Goal: Use online tool/utility: Utilize a website feature to perform a specific function

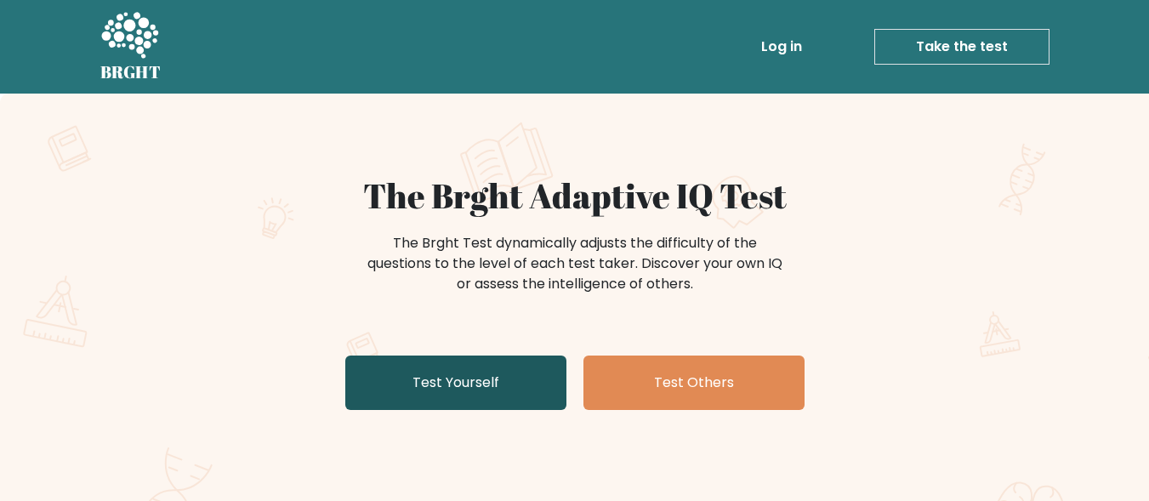
click at [426, 365] on link "Test Yourself" at bounding box center [455, 382] width 221 height 54
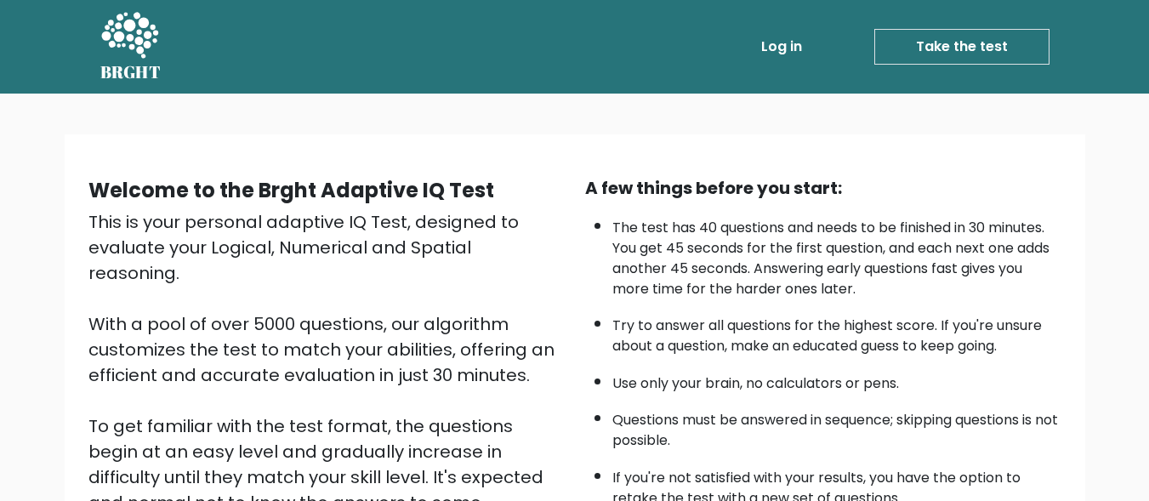
scroll to position [278, 0]
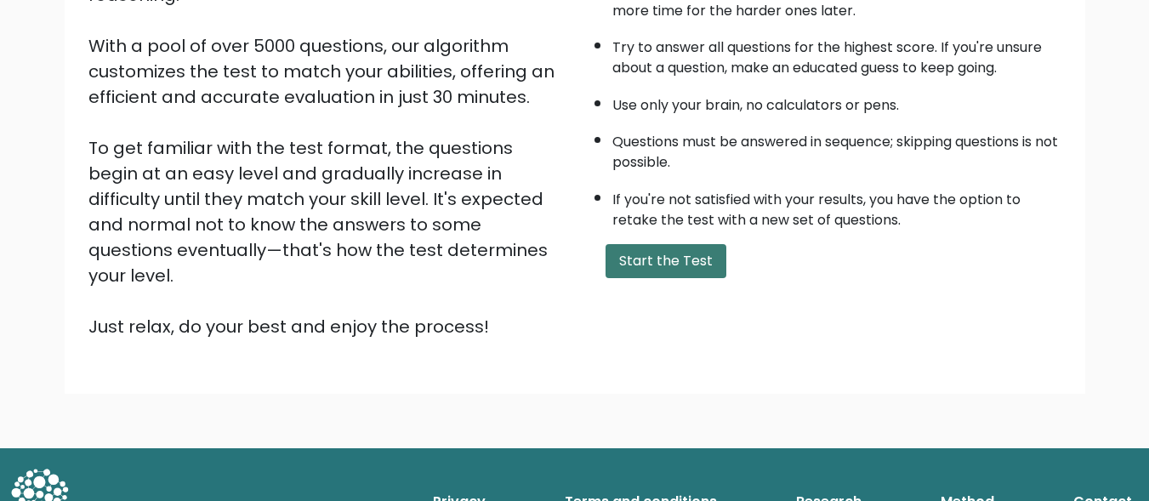
click at [680, 270] on button "Start the Test" at bounding box center [666, 261] width 121 height 34
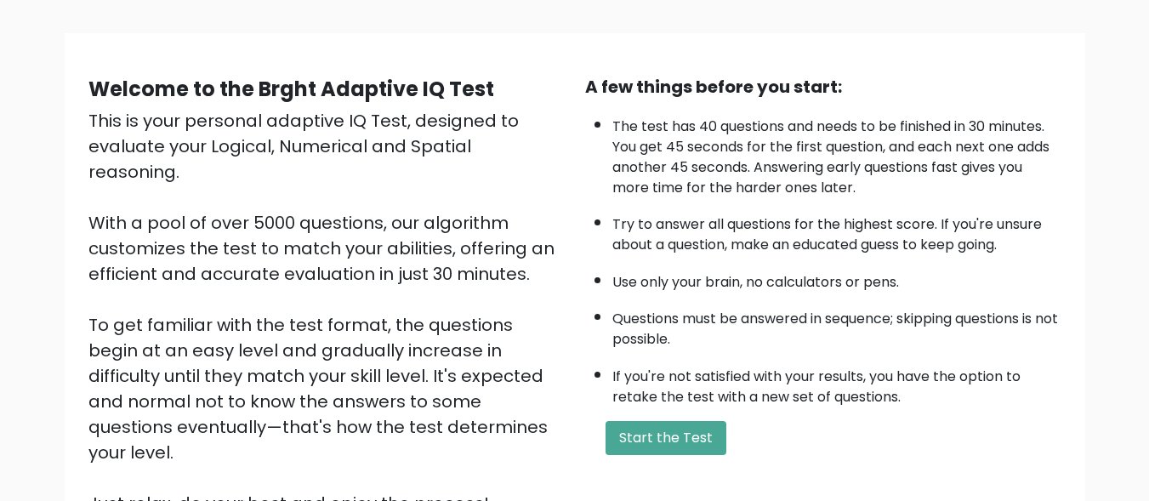
scroll to position [102, 0]
